Goal: Check status: Check status

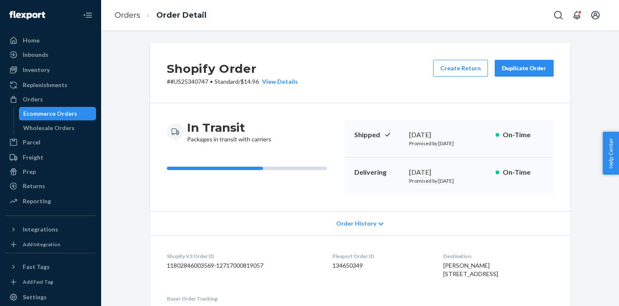
scroll to position [204, 0]
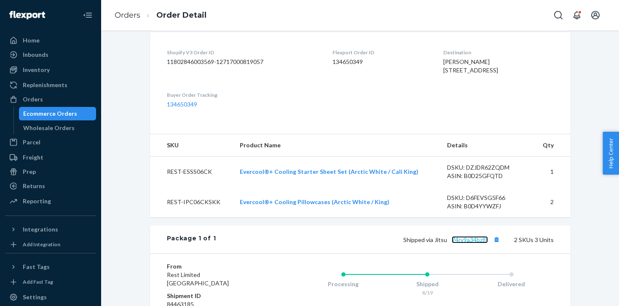
click at [482, 244] on link "74rv9a34bz8f" at bounding box center [470, 239] width 36 height 7
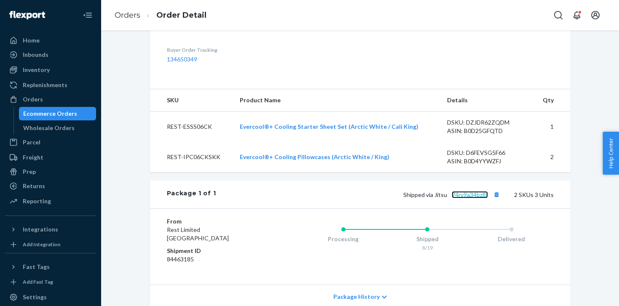
scroll to position [257, 0]
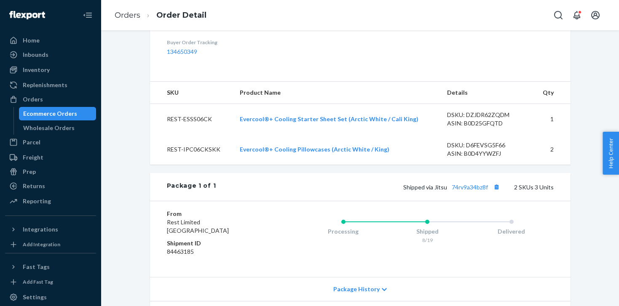
click at [33, 115] on div "Ecommerce Orders" at bounding box center [50, 114] width 54 height 8
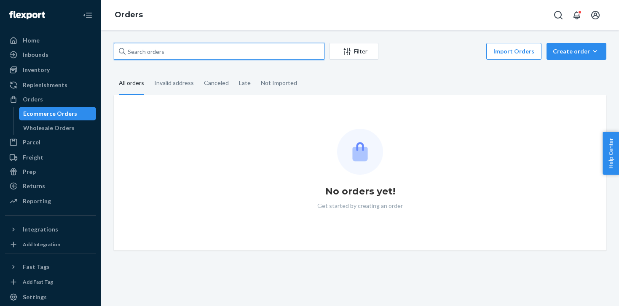
click at [171, 51] on input "text" at bounding box center [219, 51] width 211 height 17
paste input "US25323030"
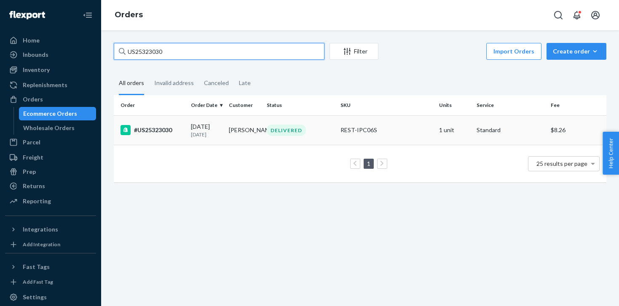
type input "US25323030"
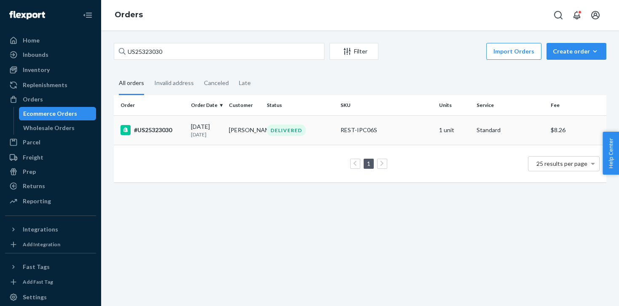
click at [213, 128] on div "[DATE] [DATE]" at bounding box center [206, 131] width 31 height 16
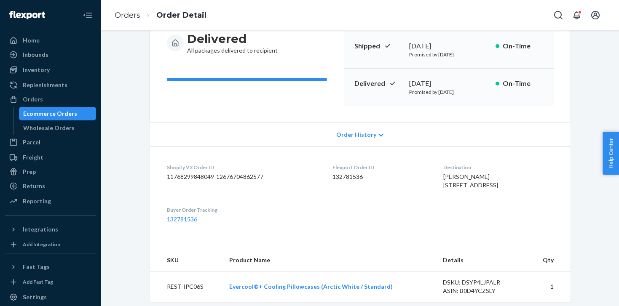
scroll to position [174, 0]
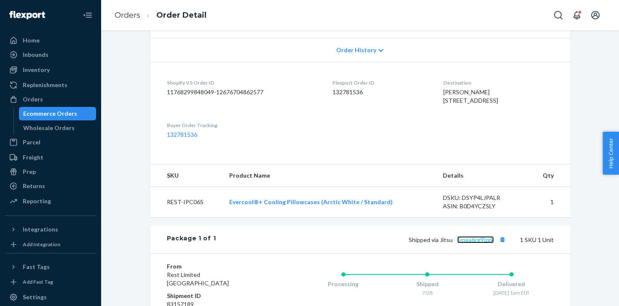
click at [482, 244] on link "5mea6rg9lzgk" at bounding box center [475, 239] width 37 height 7
